Goal: Complete application form

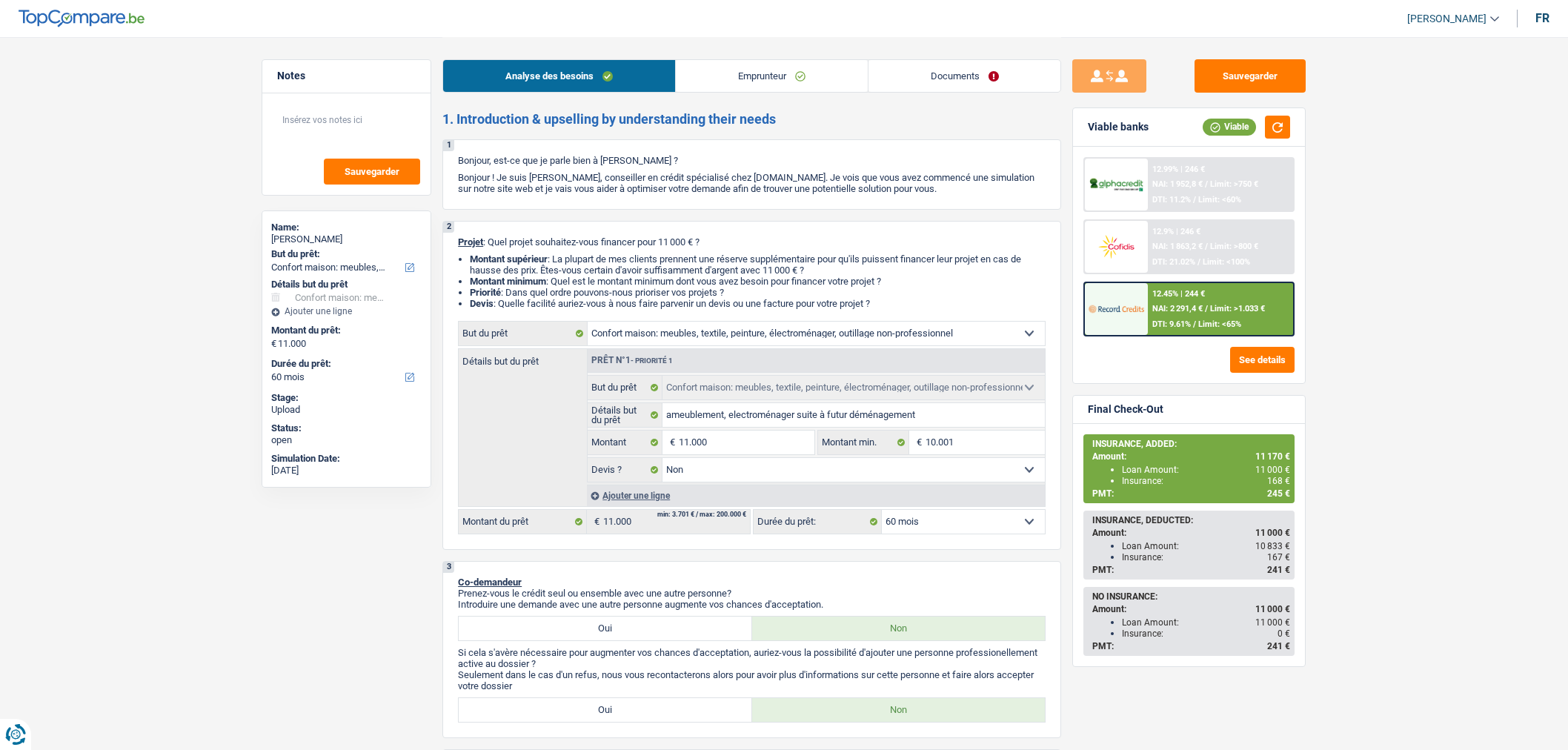
select select "household"
select select "60"
click at [974, 86] on link "Documents" at bounding box center [964, 75] width 192 height 31
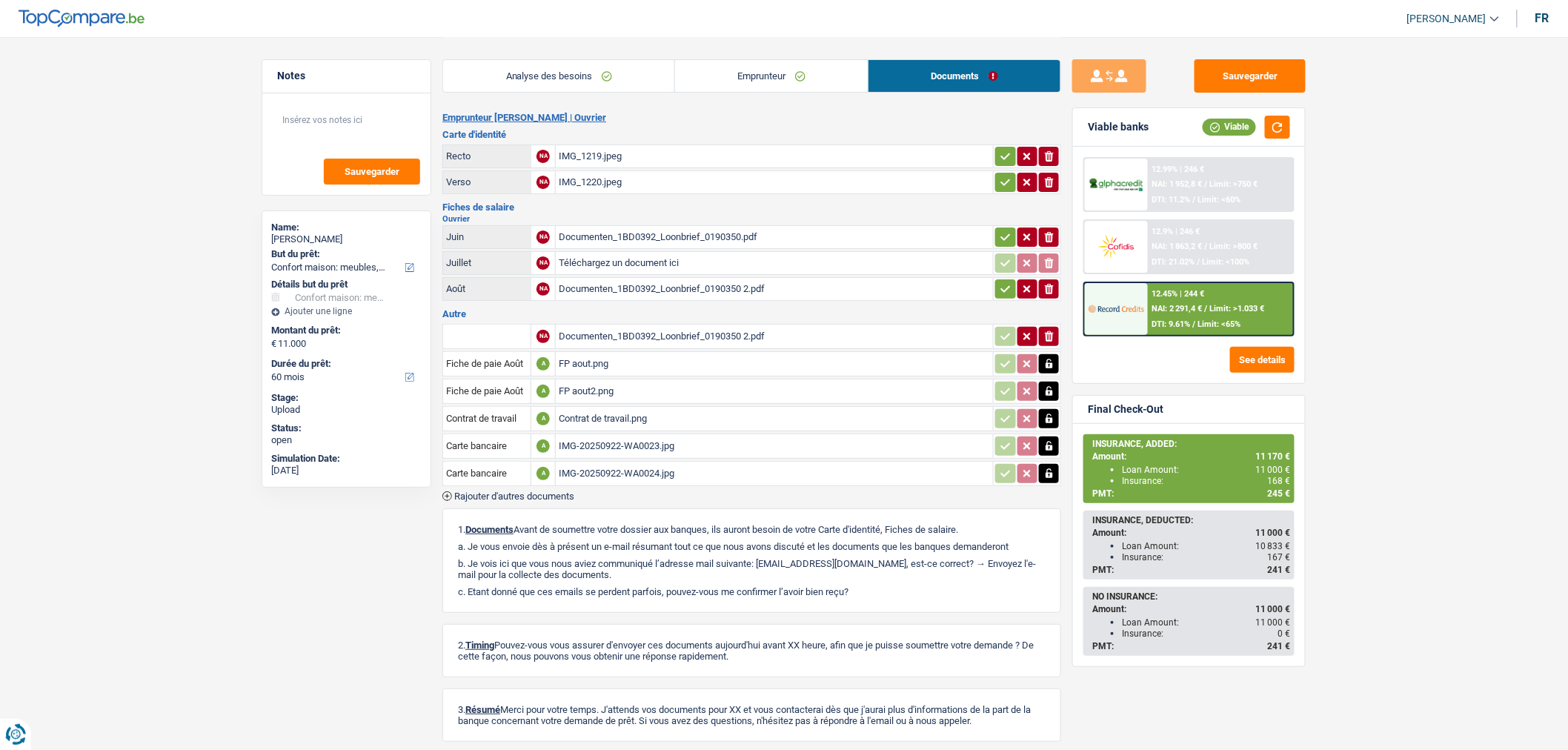
click at [769, 292] on div "Documenten_1BD0392_Loonbrief_0190350 2.pdf" at bounding box center [775, 288] width 431 height 23
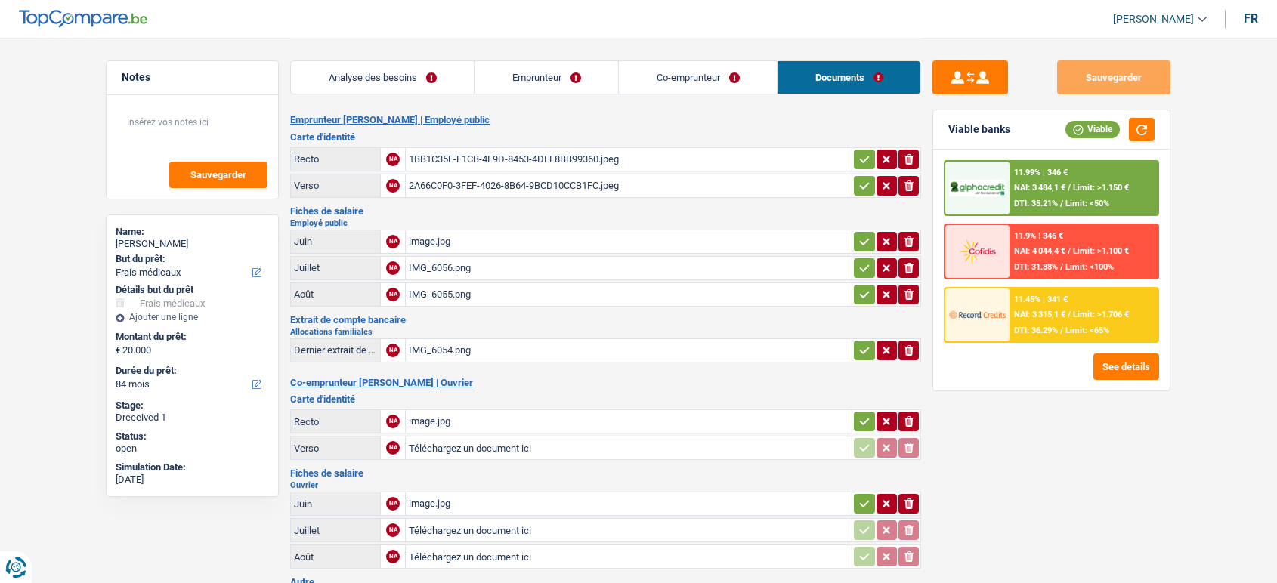
select select "medical"
select select "84"
